Goal: Task Accomplishment & Management: Complete application form

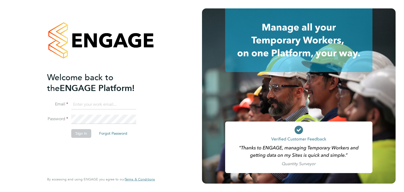
type input "martina@acr-ltd.co.uk"
click at [79, 134] on button "Sign In" at bounding box center [81, 133] width 20 height 8
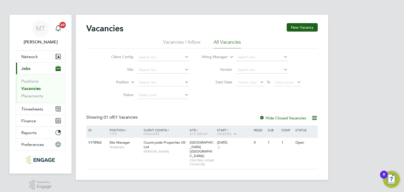
click at [31, 87] on link "Vacancies" at bounding box center [30, 88] width 19 height 5
click at [27, 95] on link "Placements" at bounding box center [32, 95] width 22 height 5
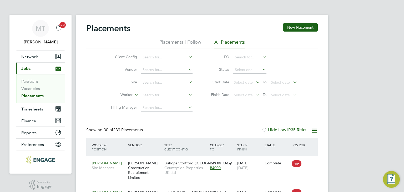
click at [29, 85] on li "Positions" at bounding box center [40, 82] width 39 height 7
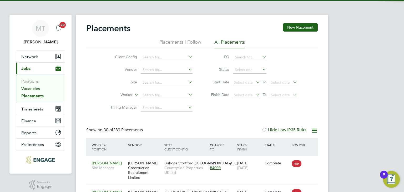
click at [29, 87] on link "Vacancies" at bounding box center [30, 88] width 19 height 5
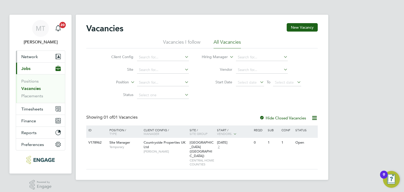
click at [36, 55] on span "Network" at bounding box center [29, 56] width 17 height 5
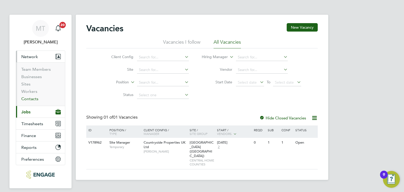
click at [27, 97] on link "Contacts" at bounding box center [29, 98] width 17 height 5
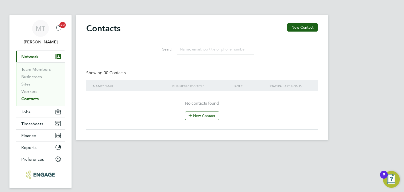
click at [201, 50] on input at bounding box center [215, 49] width 77 height 10
type input "ramone solomons"
click at [32, 92] on link "Workers" at bounding box center [29, 91] width 16 height 5
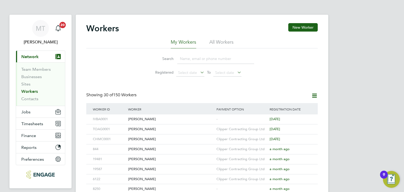
click at [218, 61] on input at bounding box center [215, 59] width 77 height 10
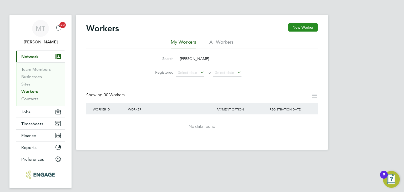
type input "ramone solomons"
click at [301, 23] on button "New Worker" at bounding box center [302, 27] width 29 height 8
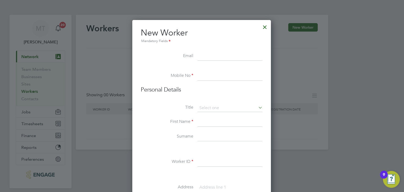
paste input "ramone_solomons@hotmail.co.uk"
type input "ramone_solomons@hotmail.co.uk"
paste input "07949318505"
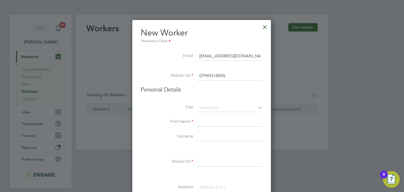
click at [211, 75] on input "07949318505" at bounding box center [229, 75] width 65 height 9
type input "07949 318505"
click at [211, 108] on input at bounding box center [229, 108] width 65 height 8
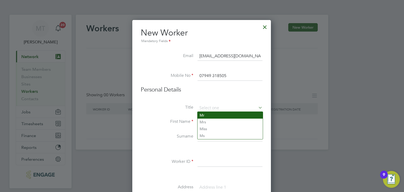
click at [212, 116] on li "Mr" at bounding box center [229, 115] width 65 height 7
type input "Mr"
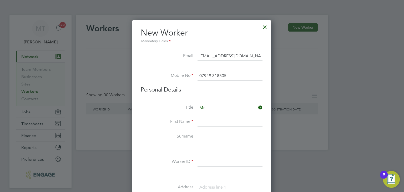
drag, startPoint x: 210, startPoint y: 121, endPoint x: 210, endPoint y: 124, distance: 3.7
click at [210, 121] on input at bounding box center [229, 121] width 65 height 9
type input "Ramone"
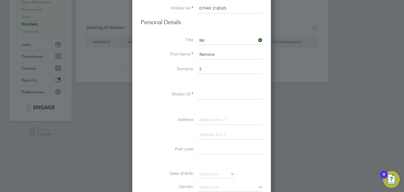
scroll to position [67, 0]
type input "Solomons"
type input "RASO0001"
drag, startPoint x: 204, startPoint y: 122, endPoint x: 208, endPoint y: 126, distance: 5.6
click at [204, 122] on input at bounding box center [229, 119] width 65 height 9
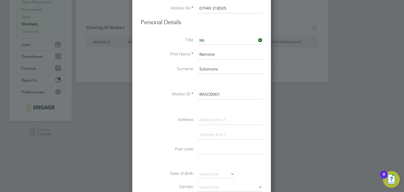
paste input "Flat 8, Paynter House"
type input "Flat 8, Paynter House"
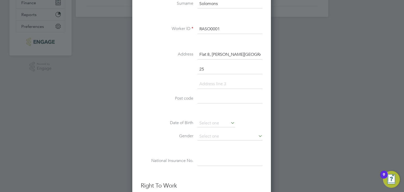
scroll to position [460, 139]
type input "25 Castle Street"
type input "London"
type input "E13 9FF"
click at [205, 121] on input at bounding box center [215, 123] width 37 height 8
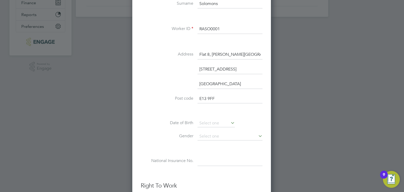
scroll to position [206, 0]
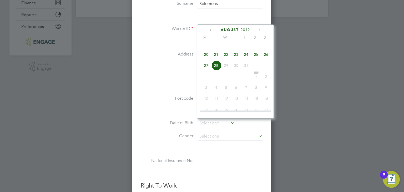
click at [245, 30] on span "2012" at bounding box center [245, 30] width 9 height 4
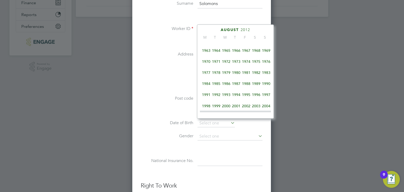
scroll to position [82, 0]
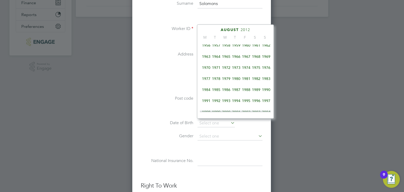
click at [247, 93] on span "1988" at bounding box center [246, 90] width 10 height 10
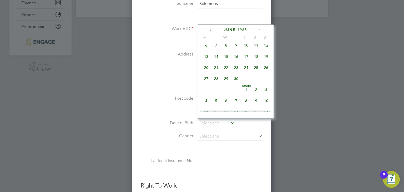
click at [211, 31] on icon at bounding box center [211, 30] width 5 height 6
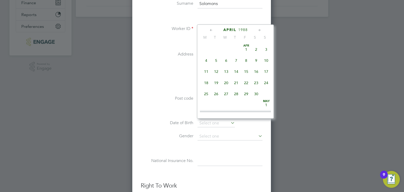
click at [217, 94] on span "26" at bounding box center [216, 94] width 10 height 10
type input "26 Apr 1988"
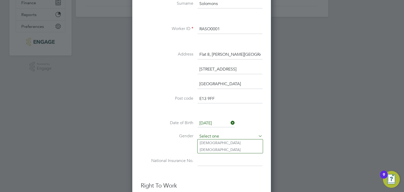
click at [221, 135] on input at bounding box center [229, 137] width 65 height 8
click at [219, 142] on li "Male" at bounding box center [229, 142] width 65 height 7
type input "Male"
click at [203, 161] on input at bounding box center [229, 160] width 65 height 9
paste input "TL499095D"
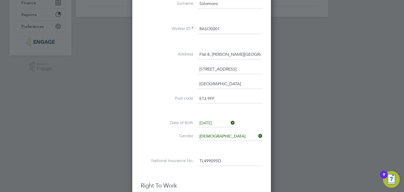
type input "TL 49 90 95 D"
click at [159, 111] on li at bounding box center [202, 112] width 122 height 6
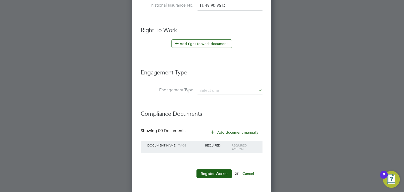
click at [210, 84] on li "Engagement Type" at bounding box center [202, 75] width 122 height 23
click at [211, 89] on input at bounding box center [229, 90] width 65 height 7
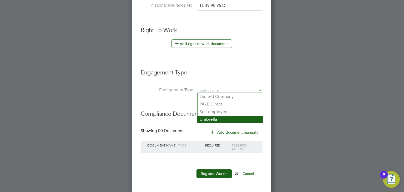
click at [217, 117] on li "Umbrella" at bounding box center [229, 120] width 65 height 8
type input "Umbrella"
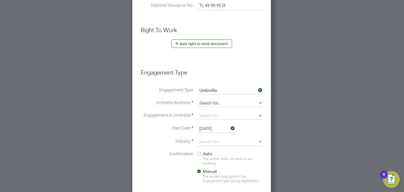
click at [210, 100] on input at bounding box center [229, 103] width 65 height 7
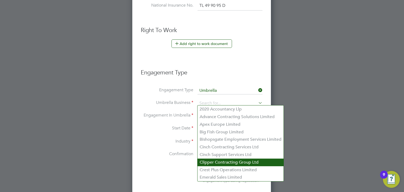
click at [214, 161] on li "Clipper Contracting Group Ltd" at bounding box center [240, 163] width 86 height 8
type input "Clipper Contracting Group Ltd"
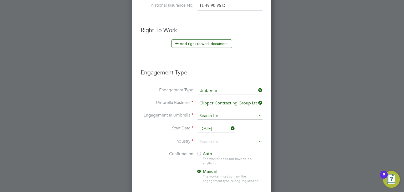
click at [207, 112] on input at bounding box center [229, 115] width 65 height 7
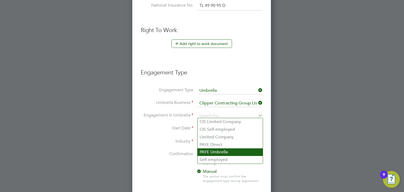
click at [211, 152] on li "PAYE Umbrella" at bounding box center [229, 152] width 65 height 8
type input "PAYE Umbrella"
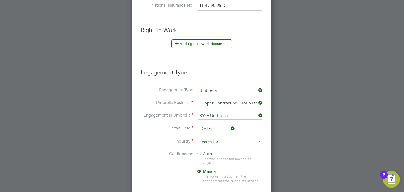
click at [207, 139] on input at bounding box center [229, 142] width 65 height 8
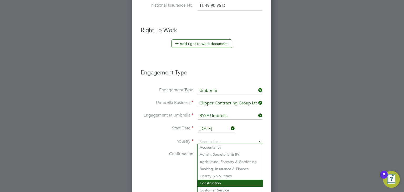
click at [213, 183] on li "Construction" at bounding box center [229, 183] width 65 height 7
type input "Construction"
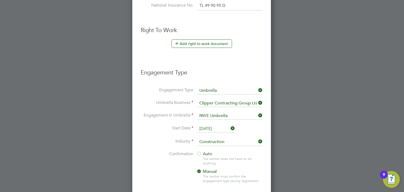
click at [169, 175] on li "Confirmation Auto The worker does not have to do anything. Manual The worker mu…" at bounding box center [202, 171] width 122 height 40
click at [199, 151] on div at bounding box center [198, 153] width 5 height 5
click at [162, 166] on li "Confirmation Auto The worker does not have to do anything. Manual The worker mu…" at bounding box center [202, 171] width 122 height 40
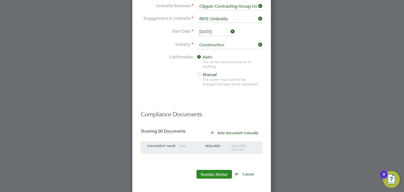
click at [212, 174] on button "Register Worker" at bounding box center [214, 174] width 36 height 8
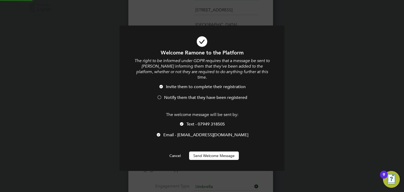
scroll to position [0, 0]
click at [160, 95] on div at bounding box center [159, 97] width 5 height 5
click at [208, 151] on button "Send Welcome Message" at bounding box center [214, 155] width 50 height 8
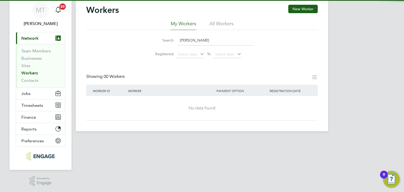
scroll to position [0, 0]
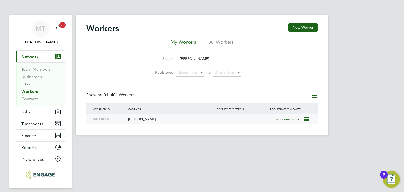
click at [136, 120] on div "Ramone Solomons" at bounding box center [171, 119] width 88 height 10
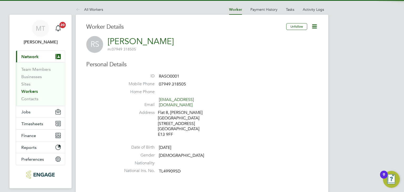
scroll to position [168, 0]
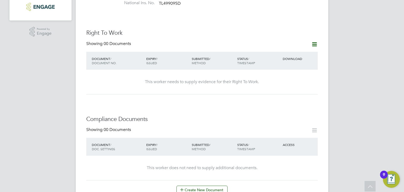
click at [313, 41] on icon at bounding box center [314, 44] width 7 height 7
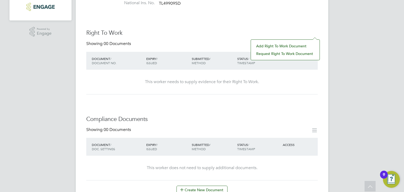
click at [276, 44] on li "Add Right To Work Document" at bounding box center [284, 45] width 63 height 7
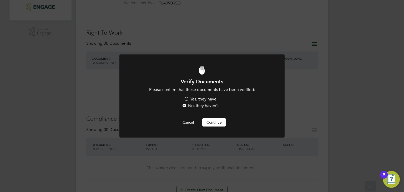
click at [185, 100] on label "Yes, they have" at bounding box center [200, 100] width 33 height 6
click at [0, 0] on input "Yes, they have" at bounding box center [0, 0] width 0 height 0
click at [215, 124] on button "Continue" at bounding box center [214, 122] width 24 height 8
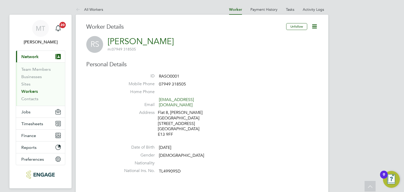
scroll to position [168, 0]
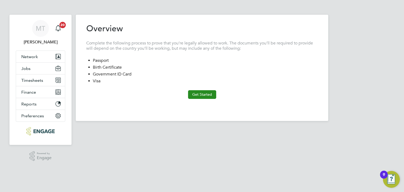
click at [200, 96] on button "Get Started" at bounding box center [202, 94] width 28 height 8
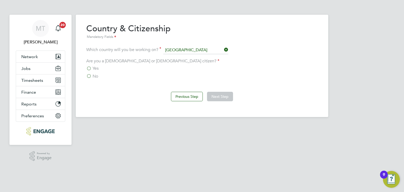
click at [89, 76] on label "No" at bounding box center [92, 76] width 12 height 5
click at [0, 0] on input "No" at bounding box center [0, 0] width 0 height 0
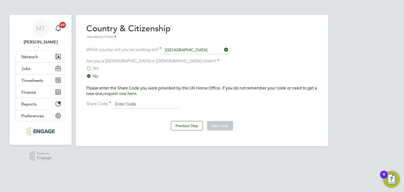
click at [127, 102] on input at bounding box center [145, 104] width 65 height 8
paste input "W7B MMC 6RH"
type input "W7B MMC 6RH"
click at [223, 125] on button "Next Step" at bounding box center [220, 125] width 26 height 9
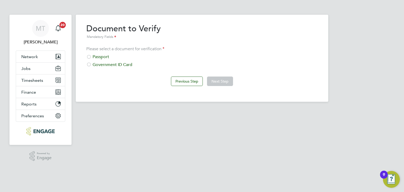
click at [91, 56] on div at bounding box center [88, 57] width 5 height 5
click at [228, 79] on button "Next Step" at bounding box center [220, 81] width 26 height 9
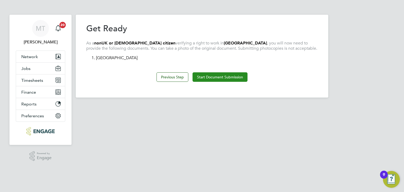
click at [226, 78] on button "Start Document Submission" at bounding box center [219, 76] width 55 height 9
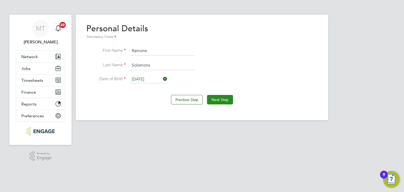
click at [219, 100] on button "Next Step" at bounding box center [220, 99] width 26 height 9
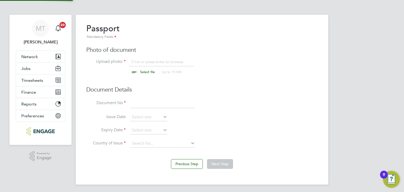
scroll to position [7, 65]
click at [145, 72] on input "file" at bounding box center [152, 67] width 83 height 16
type input "C:\fakepath\certified RTW.pdf"
click at [151, 103] on input at bounding box center [162, 103] width 65 height 9
type input "WE-KYRMC63-EY"
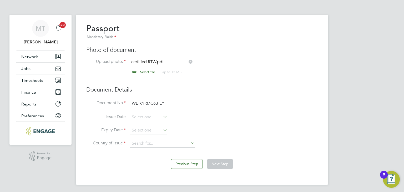
scroll to position [206, 0]
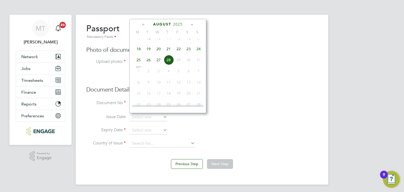
click at [160, 63] on span "27" at bounding box center [159, 60] width 10 height 10
type input "27 Aug 2025"
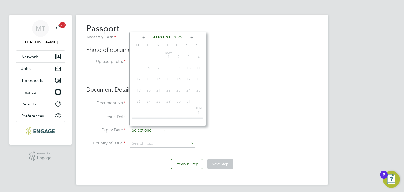
click at [155, 130] on input at bounding box center [148, 130] width 37 height 8
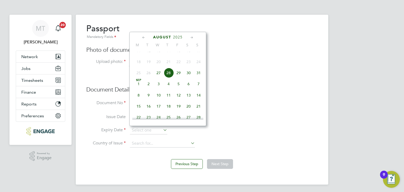
click at [177, 37] on span "2025" at bounding box center [177, 37] width 9 height 4
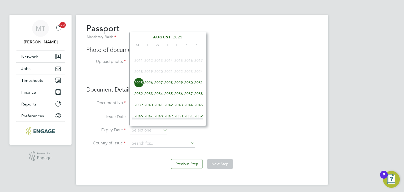
click at [160, 85] on span "2027" at bounding box center [159, 83] width 10 height 10
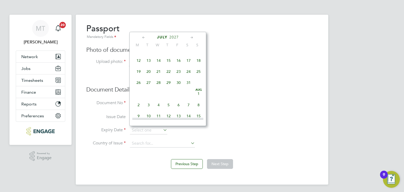
click at [191, 36] on icon at bounding box center [191, 38] width 5 height 6
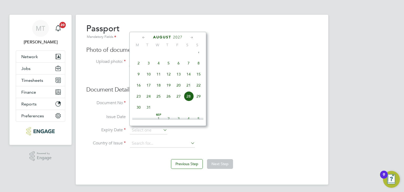
click at [190, 37] on icon at bounding box center [191, 38] width 5 height 6
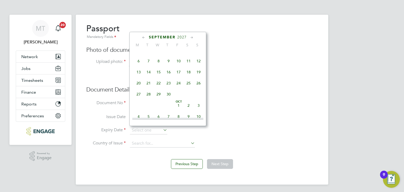
click at [190, 37] on icon at bounding box center [191, 38] width 5 height 6
click at [197, 74] on span "21" at bounding box center [199, 69] width 10 height 10
type input "21 Nov 2027"
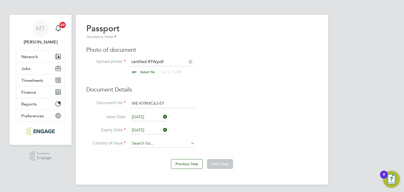
click at [158, 143] on input at bounding box center [162, 144] width 65 height 8
click at [148, 150] on b "Kingdom" at bounding box center [153, 150] width 16 height 4
type input "United Kingdom"
click at [222, 164] on button "Next Step" at bounding box center [220, 163] width 26 height 9
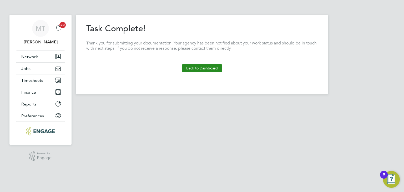
click at [196, 68] on button "Back to Dashboard" at bounding box center [202, 68] width 40 height 8
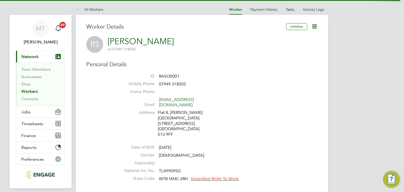
scroll to position [168, 0]
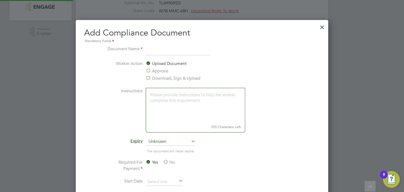
scroll to position [275, 253]
click at [147, 71] on label "Approve" at bounding box center [157, 71] width 23 height 6
click at [0, 0] on input "Approve" at bounding box center [0, 0] width 0 height 0
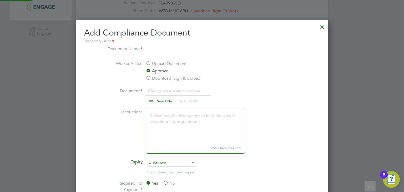
scroll to position [8, 65]
click at [167, 98] on input "file" at bounding box center [169, 96] width 83 height 16
type input "C:\fakepath\First Aid 210327.pdf"
click at [159, 51] on input at bounding box center [178, 50] width 65 height 9
type input "First Aid"
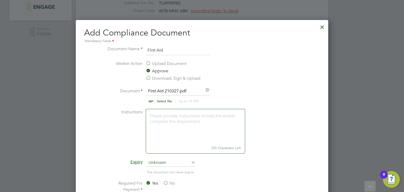
click at [320, 123] on div "Add Compliance Document Mandatory Fields Document Name First Aid Worker Action …" at bounding box center [202, 168] width 252 height 297
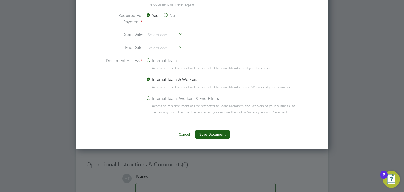
click at [149, 97] on label "Internal Team, Workers & End Hirers" at bounding box center [182, 98] width 73 height 6
click at [0, 0] on input "Internal Team, Workers & End Hirers" at bounding box center [0, 0] width 0 height 0
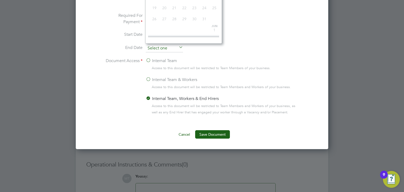
click at [155, 47] on input at bounding box center [164, 48] width 37 height 8
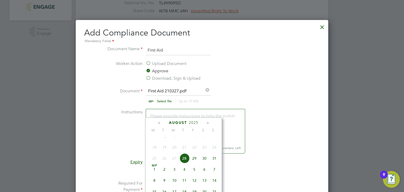
click at [194, 122] on span "2025" at bounding box center [193, 122] width 9 height 4
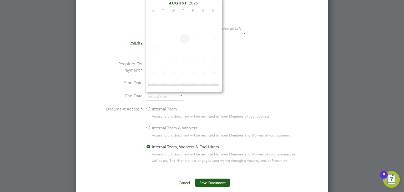
scroll to position [141, 0]
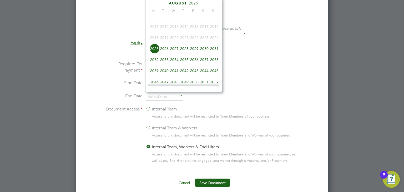
click at [175, 51] on span "2027" at bounding box center [174, 49] width 10 height 10
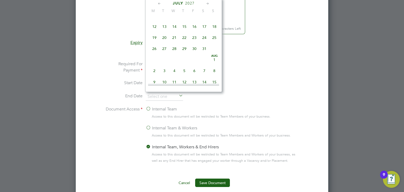
click at [158, 2] on icon at bounding box center [159, 4] width 5 height 6
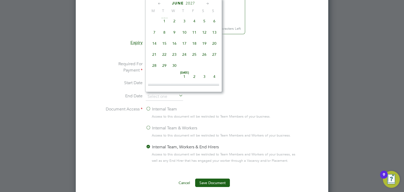
click at [158, 1] on icon at bounding box center [159, 4] width 5 height 6
click at [214, 46] on span "21" at bounding box center [214, 45] width 10 height 10
type input "21 Mar 2027"
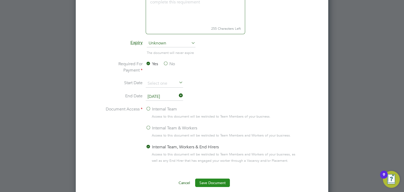
click at [203, 180] on button "Save Document" at bounding box center [212, 183] width 35 height 8
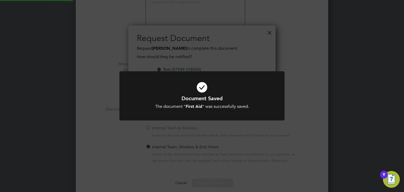
scroll to position [84, 148]
click at [177, 154] on div "Document Saved The document " First Aid " was successfully saved. Cancel Okay" at bounding box center [202, 96] width 404 height 192
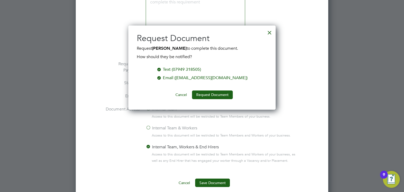
click at [179, 95] on button "Cancel" at bounding box center [181, 94] width 20 height 8
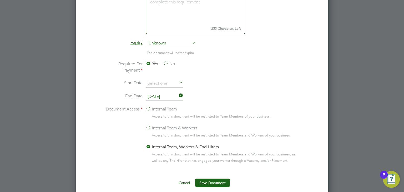
click at [182, 182] on button "Cancel" at bounding box center [184, 183] width 20 height 8
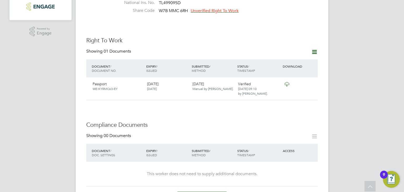
scroll to position [168, 0]
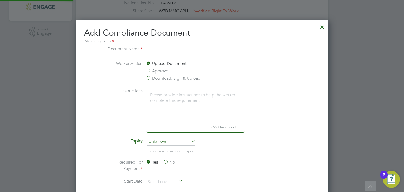
scroll to position [275, 253]
drag, startPoint x: 160, startPoint y: 71, endPoint x: 159, endPoint y: 74, distance: 3.2
click at [159, 71] on label "Approve" at bounding box center [157, 71] width 23 height 6
click at [0, 0] on input "Approve" at bounding box center [0, 0] width 0 height 0
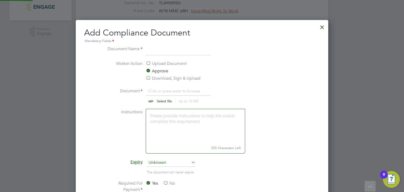
scroll to position [8, 65]
click at [157, 102] on input "file" at bounding box center [169, 96] width 83 height 16
type input "C:\fakepath\HS&E Test for Operatives - CSCS passed 170224.pdf"
click at [166, 51] on input at bounding box center [178, 50] width 65 height 9
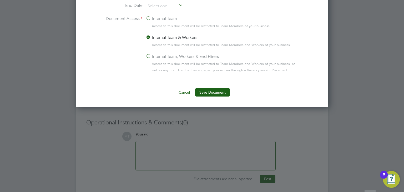
scroll to position [384, 0]
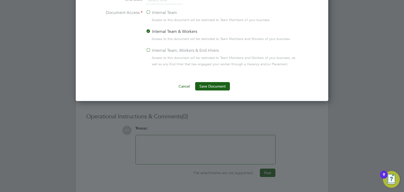
type input "CSCS Pass Certificate"
click at [147, 49] on label "Internal Team, Workers & End Hirers" at bounding box center [182, 50] width 73 height 6
click at [0, 0] on input "Internal Team, Workers & End Hirers" at bounding box center [0, 0] width 0 height 0
click at [214, 84] on button "Save Document" at bounding box center [212, 86] width 35 height 8
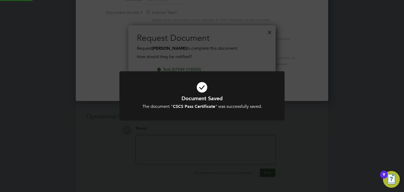
scroll to position [84, 148]
click at [125, 151] on div "Document Saved The document " CSCS Pass Certificate " was successfully saved. C…" at bounding box center [202, 96] width 404 height 192
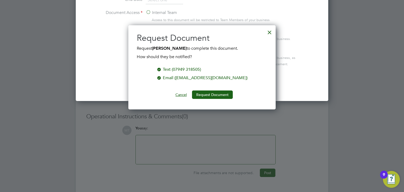
click at [181, 94] on button "Cancel" at bounding box center [181, 94] width 20 height 8
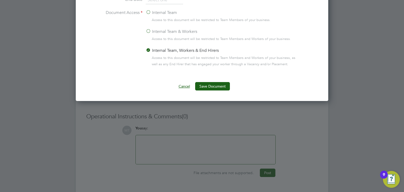
click at [182, 83] on button "Cancel" at bounding box center [184, 86] width 20 height 8
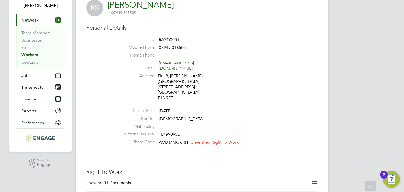
scroll to position [0, 0]
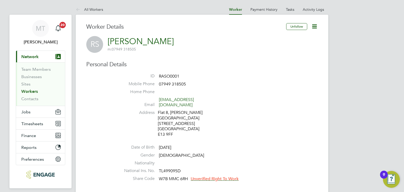
click at [211, 176] on span "Unverified Right To Work" at bounding box center [215, 178] width 48 height 5
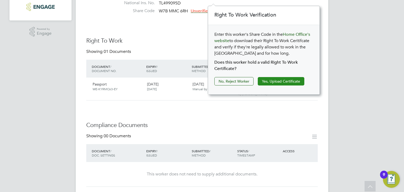
click at [271, 80] on button "Yes, Upload Certificate" at bounding box center [281, 81] width 47 height 8
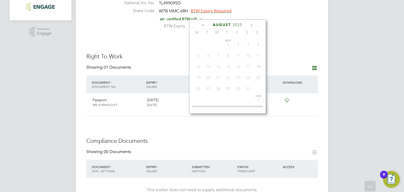
scroll to position [206, 0]
click at [203, 23] on input at bounding box center [207, 27] width 37 height 8
click at [239, 23] on span "2025" at bounding box center [237, 25] width 9 height 4
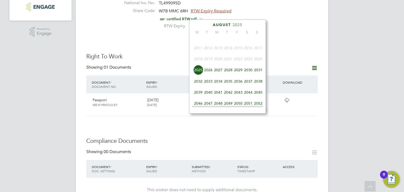
click at [221, 74] on span "2027" at bounding box center [218, 70] width 10 height 10
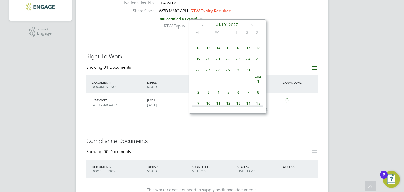
click at [250, 26] on icon at bounding box center [251, 25] width 5 height 6
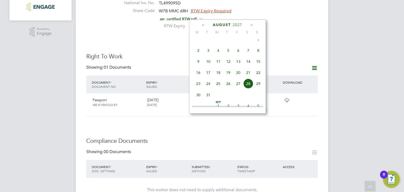
click at [250, 26] on icon at bounding box center [251, 25] width 5 height 6
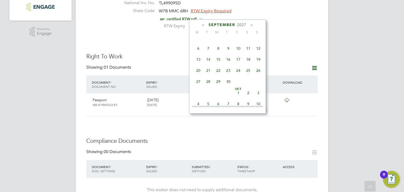
click at [250, 26] on icon at bounding box center [251, 25] width 5 height 6
click at [259, 62] on span "21" at bounding box center [258, 57] width 10 height 10
type input "21 Nov 2027"
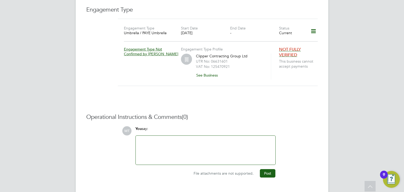
scroll to position [0, 0]
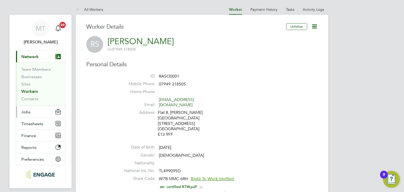
click at [28, 112] on span "Jobs" at bounding box center [25, 111] width 9 height 5
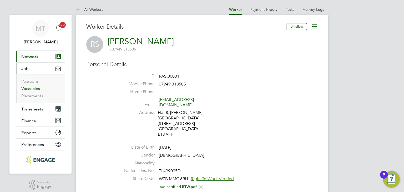
click at [32, 88] on link "Vacancies" at bounding box center [30, 88] width 19 height 5
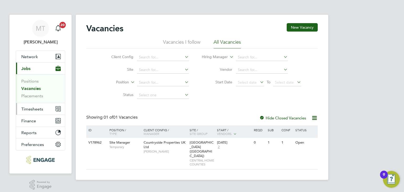
click at [38, 108] on span "Timesheets" at bounding box center [32, 109] width 22 height 5
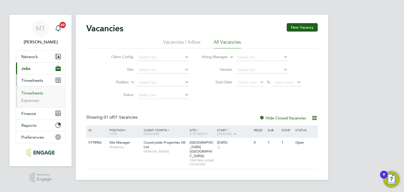
click at [36, 90] on link "Timesheets" at bounding box center [32, 92] width 22 height 5
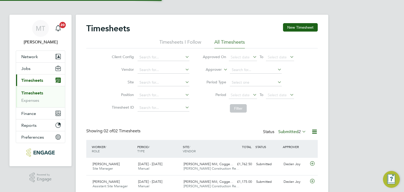
scroll to position [13, 46]
click at [289, 132] on label "Submitted 2" at bounding box center [292, 131] width 28 height 5
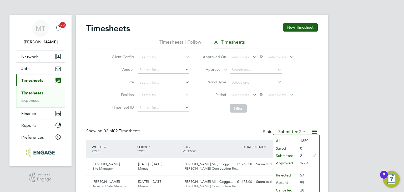
click at [217, 126] on div "Timesheets New Timesheet Timesheets I Follow All Timesheets Client Config Vendo…" at bounding box center [201, 108] width 231 height 170
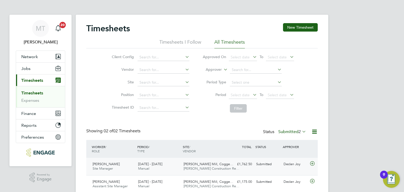
click at [312, 163] on icon at bounding box center [312, 163] width 7 height 4
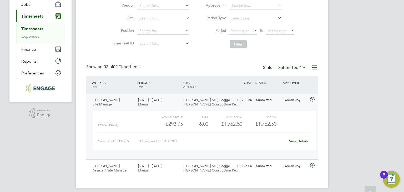
scroll to position [68, 0]
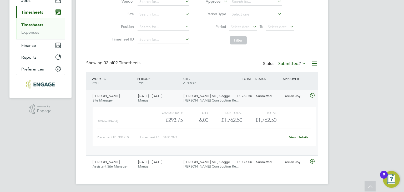
click at [297, 136] on link "View Details" at bounding box center [298, 137] width 19 height 4
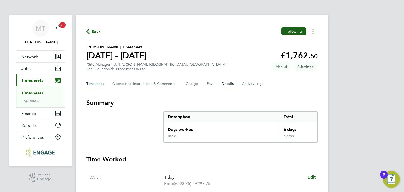
click at [225, 83] on button "Details" at bounding box center [227, 84] width 12 height 13
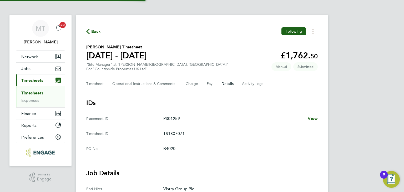
scroll to position [225, 0]
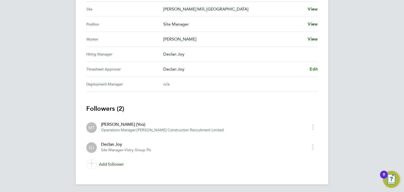
click at [315, 68] on span "Edit" at bounding box center [314, 69] width 8 height 5
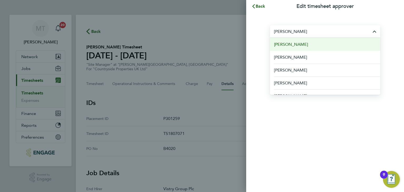
drag, startPoint x: 293, startPoint y: 45, endPoint x: 293, endPoint y: 48, distance: 3.2
click at [293, 45] on span "[PERSON_NAME]" at bounding box center [291, 44] width 34 height 6
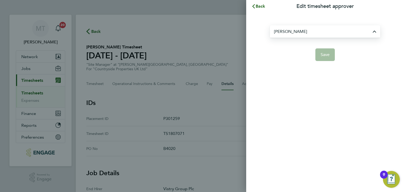
type input "[PERSON_NAME]"
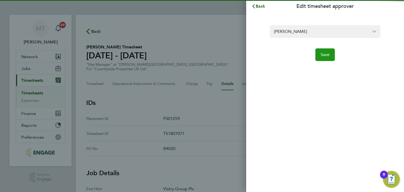
click at [327, 55] on span "Save" at bounding box center [325, 54] width 9 height 5
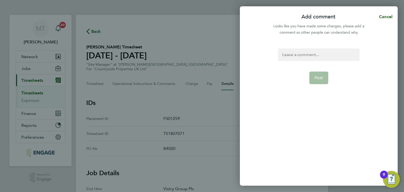
click at [303, 53] on div at bounding box center [318, 54] width 81 height 13
click at [303, 54] on div at bounding box center [318, 54] width 81 height 13
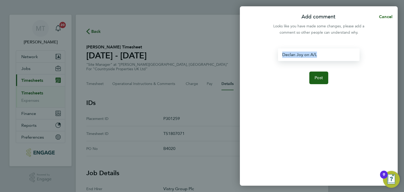
drag, startPoint x: 297, startPoint y: 53, endPoint x: 224, endPoint y: 52, distance: 72.3
click at [224, 52] on div "Add comment Cancel Looks like you have made some changes, please add a comment …" at bounding box center [202, 96] width 404 height 192
copy div "Declan Joy on A/L"
click at [319, 78] on span "Post" at bounding box center [319, 77] width 9 height 5
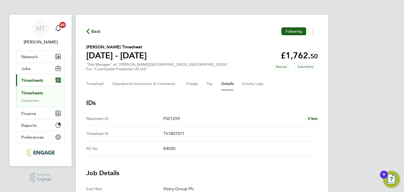
click at [95, 29] on span "Back" at bounding box center [96, 31] width 10 height 6
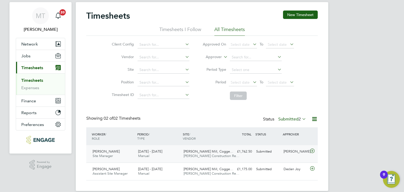
scroll to position [20, 0]
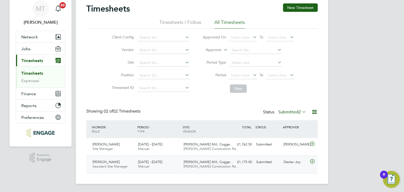
click at [313, 162] on icon at bounding box center [312, 161] width 7 height 4
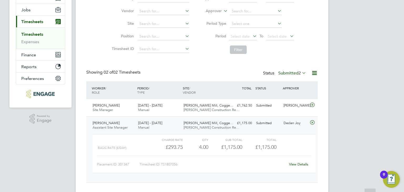
scroll to position [68, 0]
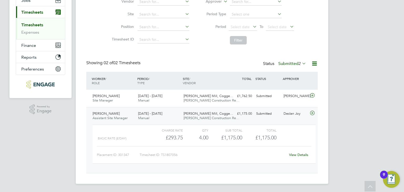
click at [294, 155] on link "View Details" at bounding box center [298, 155] width 19 height 4
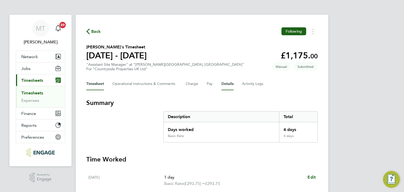
click at [228, 84] on button "Details" at bounding box center [227, 84] width 12 height 13
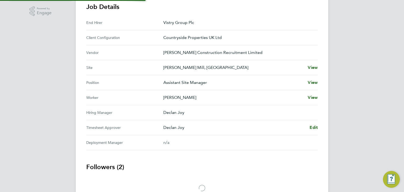
scroll to position [195, 0]
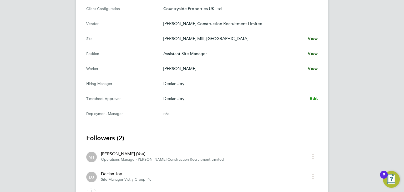
click at [311, 99] on span "Edit" at bounding box center [314, 98] width 8 height 5
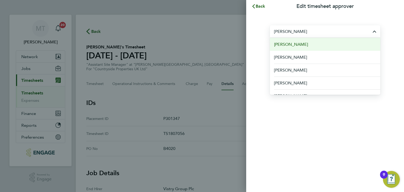
click at [303, 42] on li "[PERSON_NAME]" at bounding box center [325, 44] width 110 height 13
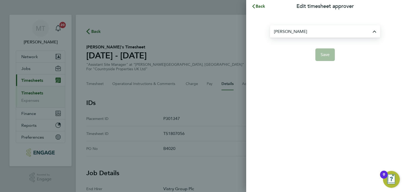
type input "[PERSON_NAME]"
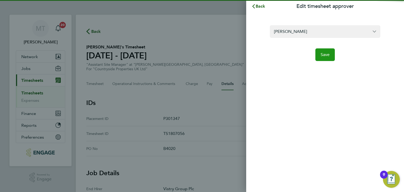
click at [332, 54] on button "Save" at bounding box center [325, 54] width 20 height 13
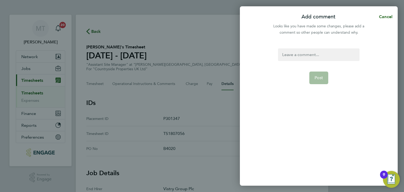
click at [311, 54] on div at bounding box center [318, 54] width 81 height 13
click at [303, 54] on div at bounding box center [318, 54] width 81 height 13
paste div
click at [315, 77] on span "Post" at bounding box center [319, 77] width 9 height 5
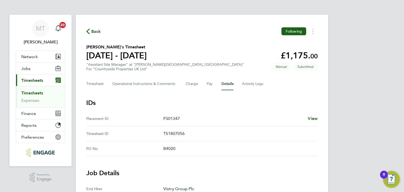
click at [97, 30] on span "Back" at bounding box center [96, 31] width 10 height 6
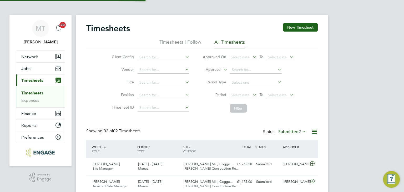
scroll to position [13, 46]
click at [30, 91] on link "Timesheets" at bounding box center [32, 92] width 22 height 5
